Goal: Check status: Check status

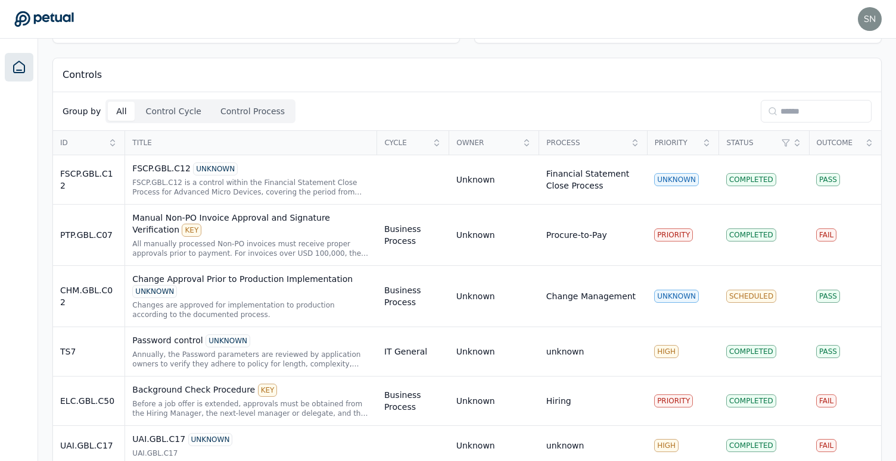
scroll to position [351, 0]
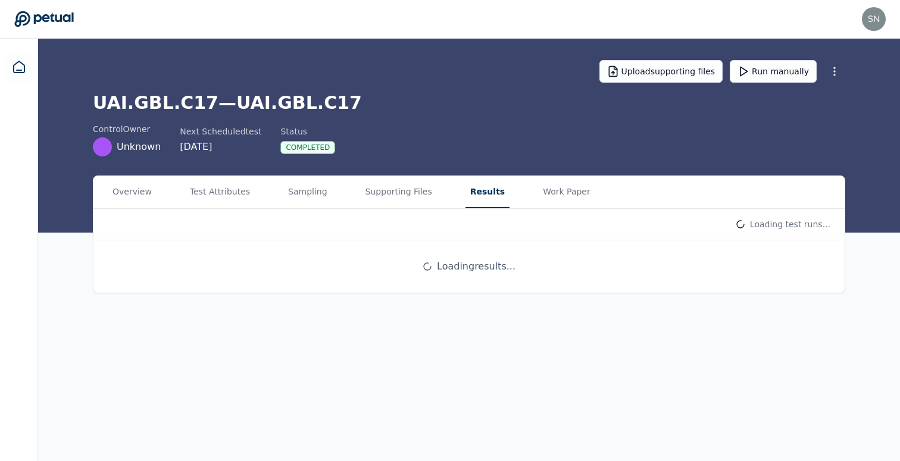
click at [466, 177] on button "Results" at bounding box center [488, 192] width 44 height 32
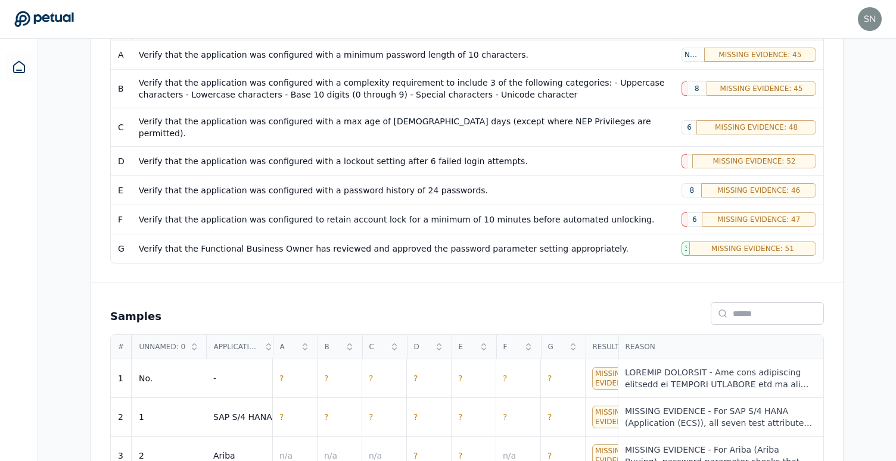
scroll to position [294, 0]
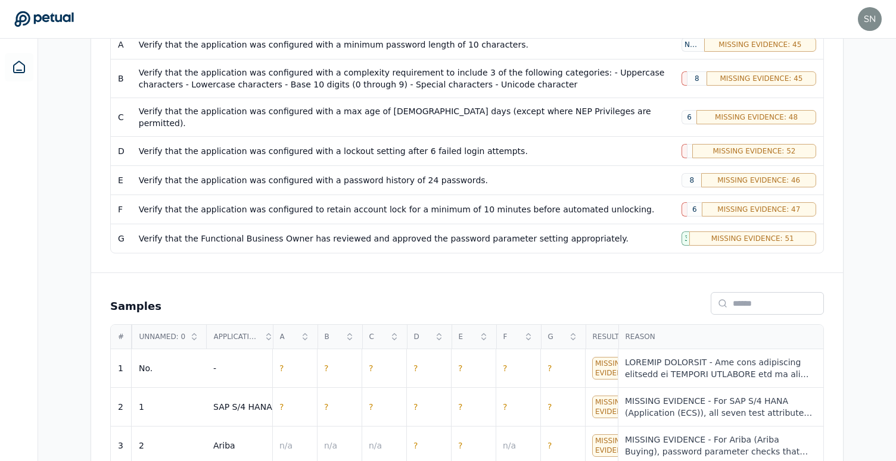
click at [458, 174] on div "Verify that the application was configured with a password history of 24 passwo…" at bounding box center [403, 180] width 528 height 12
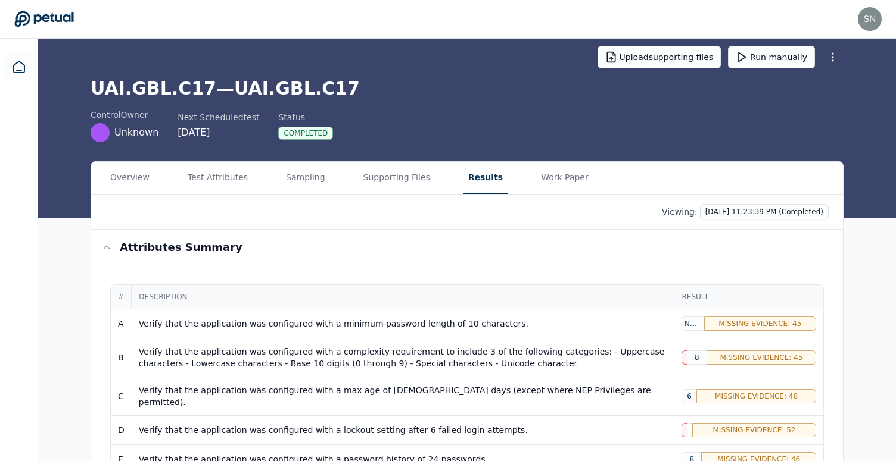
scroll to position [0, 0]
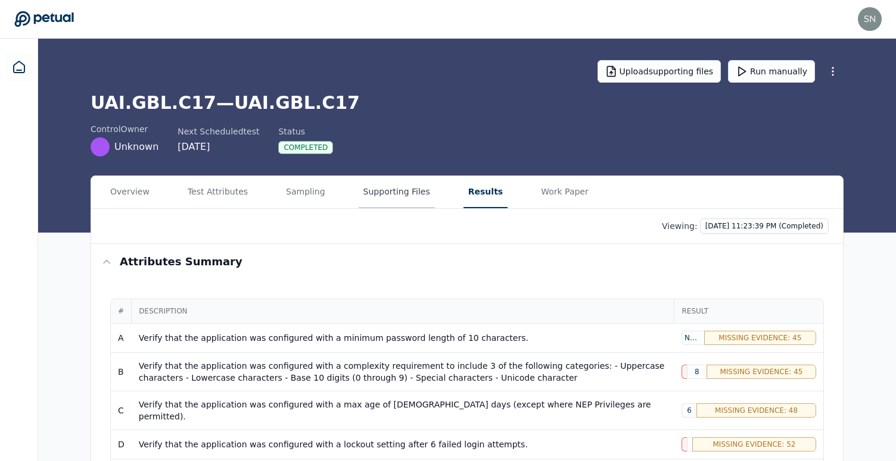
click at [404, 197] on button "Supporting Files" at bounding box center [396, 192] width 76 height 32
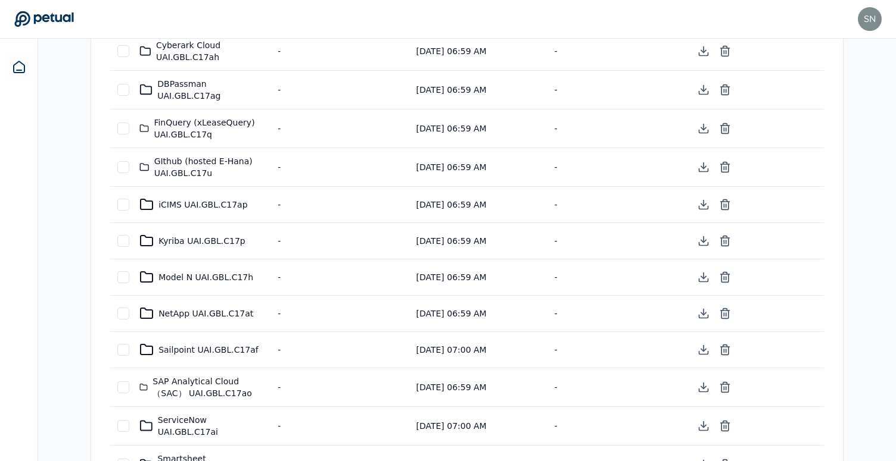
scroll to position [760, 0]
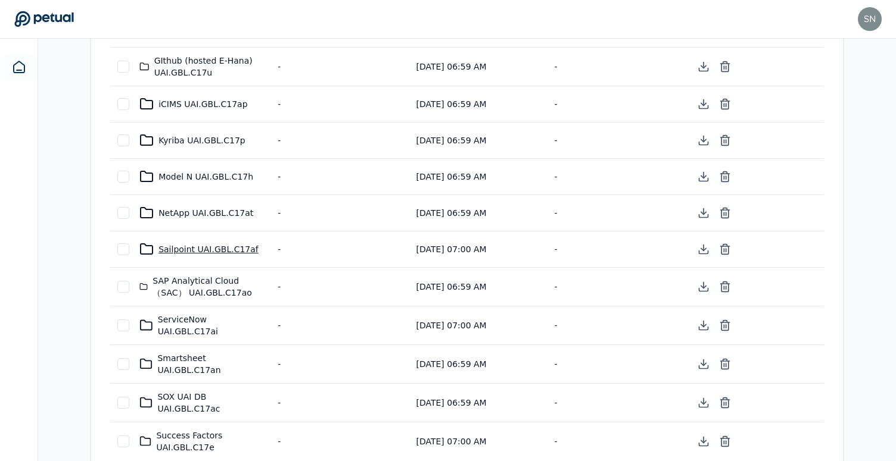
click at [183, 242] on div "Sailpoint UAI.GBL.C17af" at bounding box center [201, 249] width 124 height 14
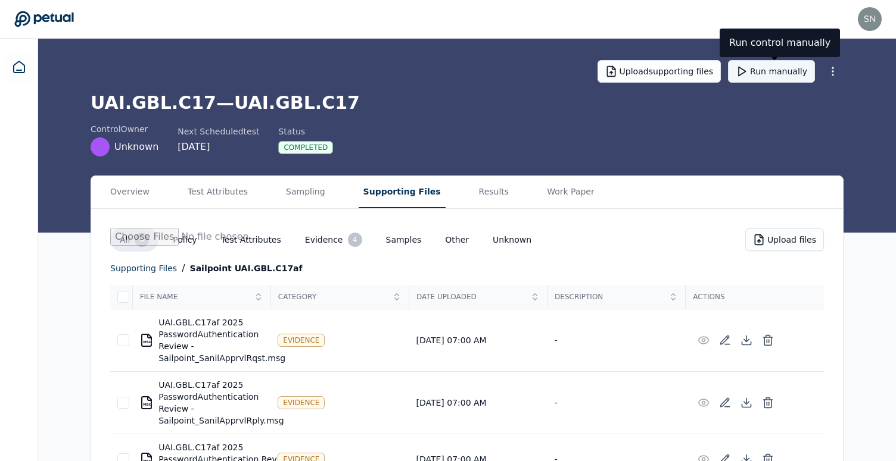
click at [768, 73] on button "Run manually" at bounding box center [771, 71] width 87 height 23
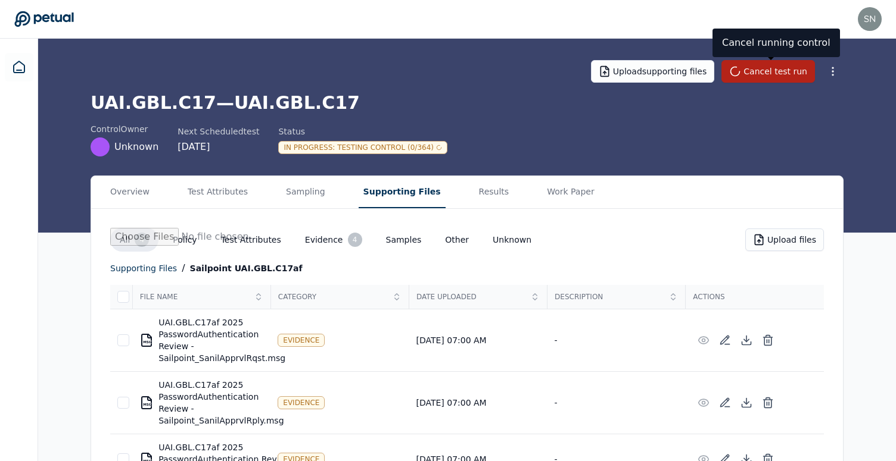
click at [489, 116] on div "UAI.GBL.C17 — UAI.GBL.C17 control Owner Unknown Next Scheduled test [DATE] Stat…" at bounding box center [467, 124] width 753 height 64
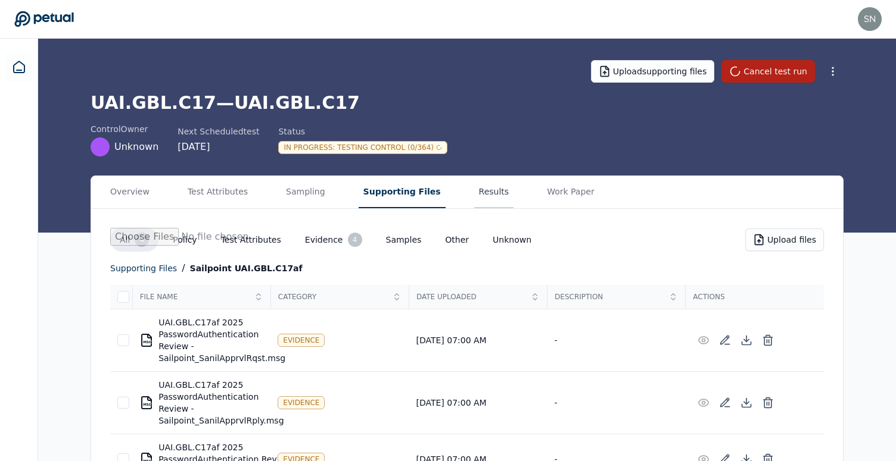
click at [474, 191] on button "Results" at bounding box center [494, 192] width 40 height 32
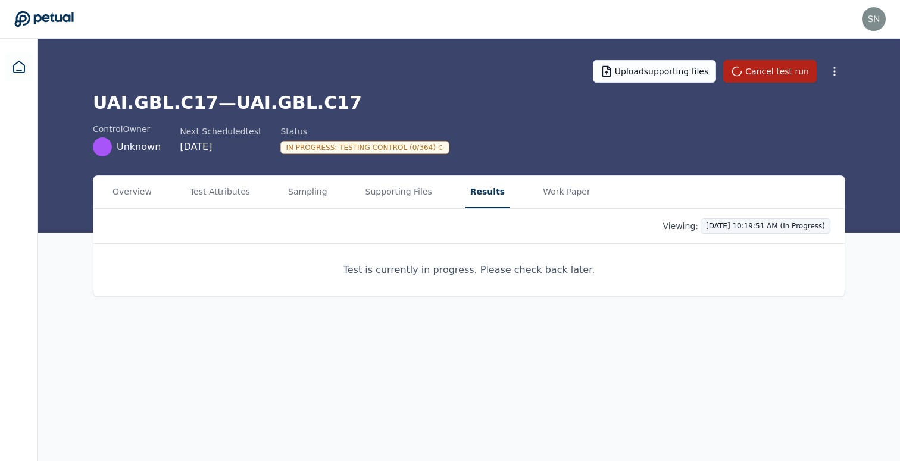
click at [750, 225] on html "[EMAIL_ADDRESS] [EMAIL_ADDRESS] Sign out Upload supporting files Cancel test ru…" at bounding box center [450, 230] width 900 height 461
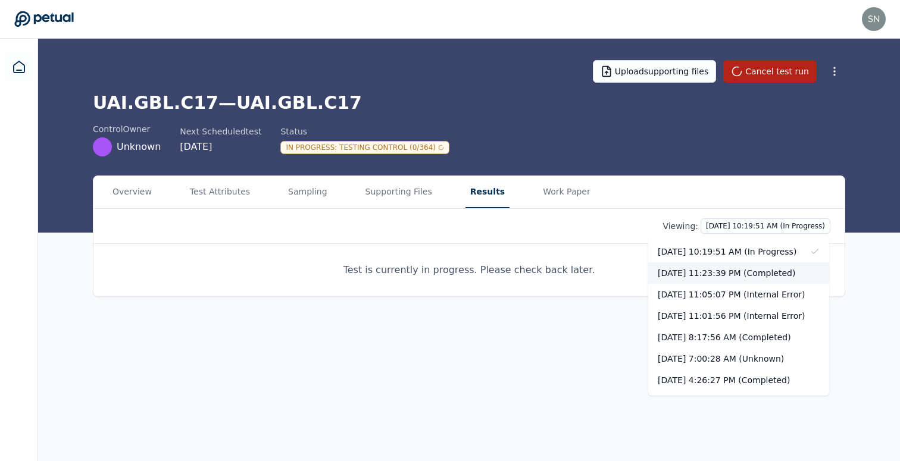
click at [748, 273] on div "[DATE] 11:23:39 PM (Completed)" at bounding box center [738, 273] width 181 height 21
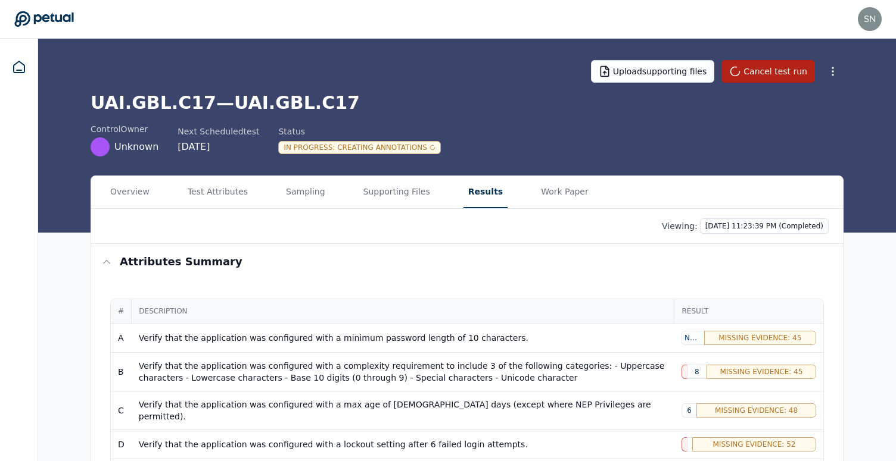
scroll to position [29, 0]
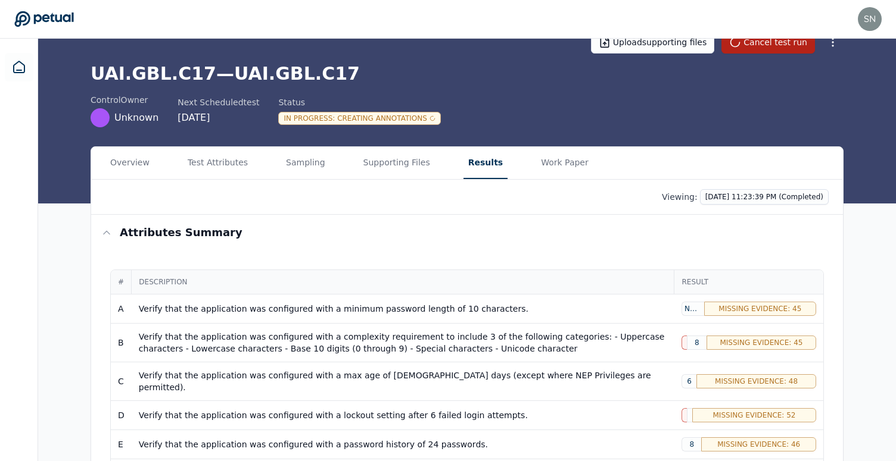
click at [386, 118] on div "In Progress : Creating Annotations" at bounding box center [359, 118] width 162 height 13
